Goal: Information Seeking & Learning: Check status

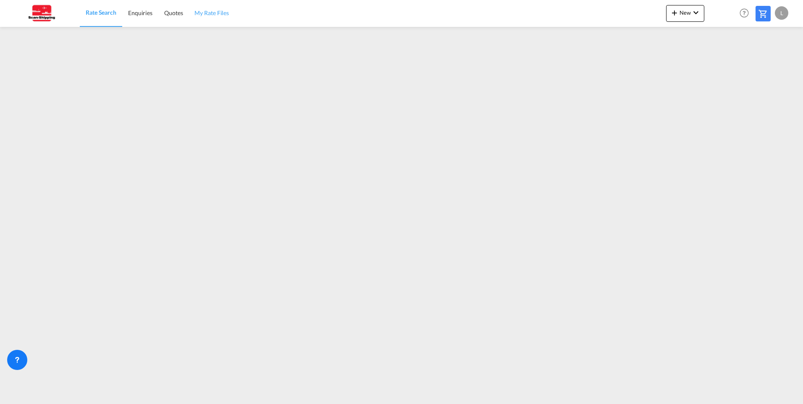
click at [209, 13] on span "My Rate Files" at bounding box center [211, 12] width 34 height 7
click at [92, 13] on span "Rate Search" at bounding box center [101, 12] width 30 height 7
click at [206, 16] on span "My Rate Files" at bounding box center [211, 12] width 34 height 7
click at [99, 11] on span "Rate Search" at bounding box center [101, 12] width 30 height 7
